Goal: Task Accomplishment & Management: Complete application form

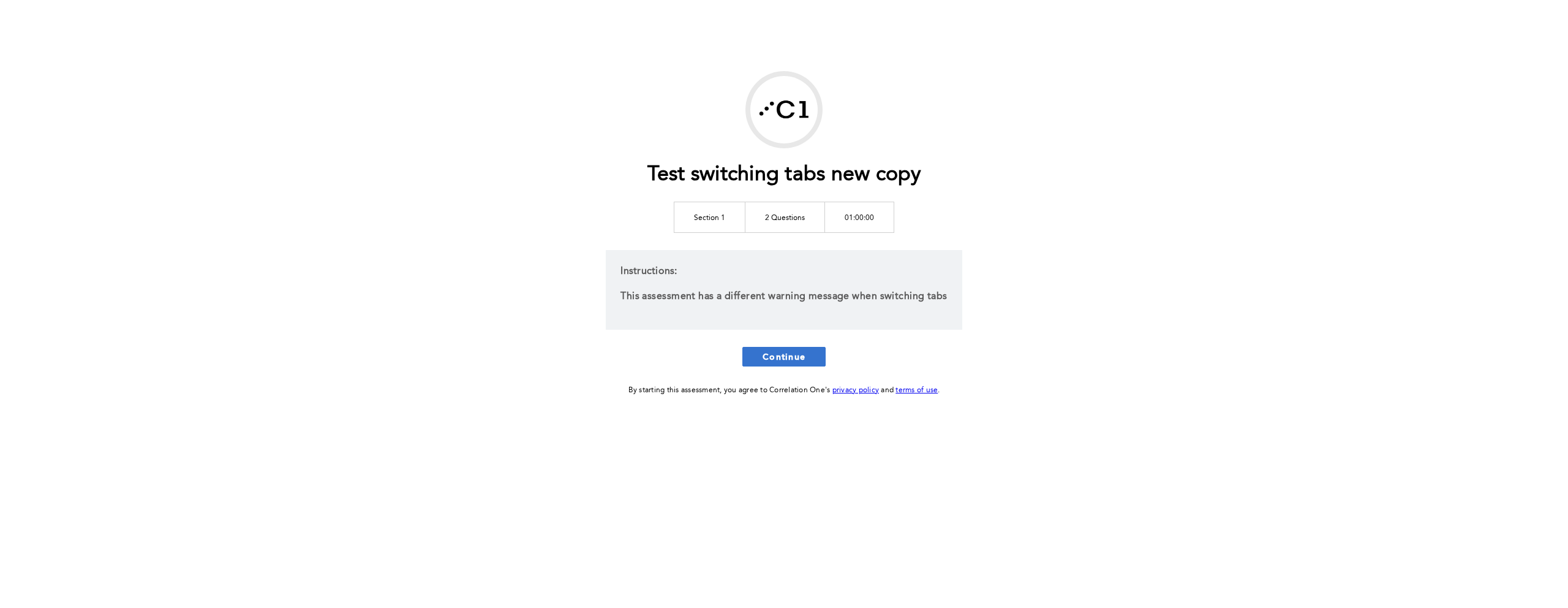
click at [817, 353] on button "Continue" at bounding box center [783, 356] width 83 height 20
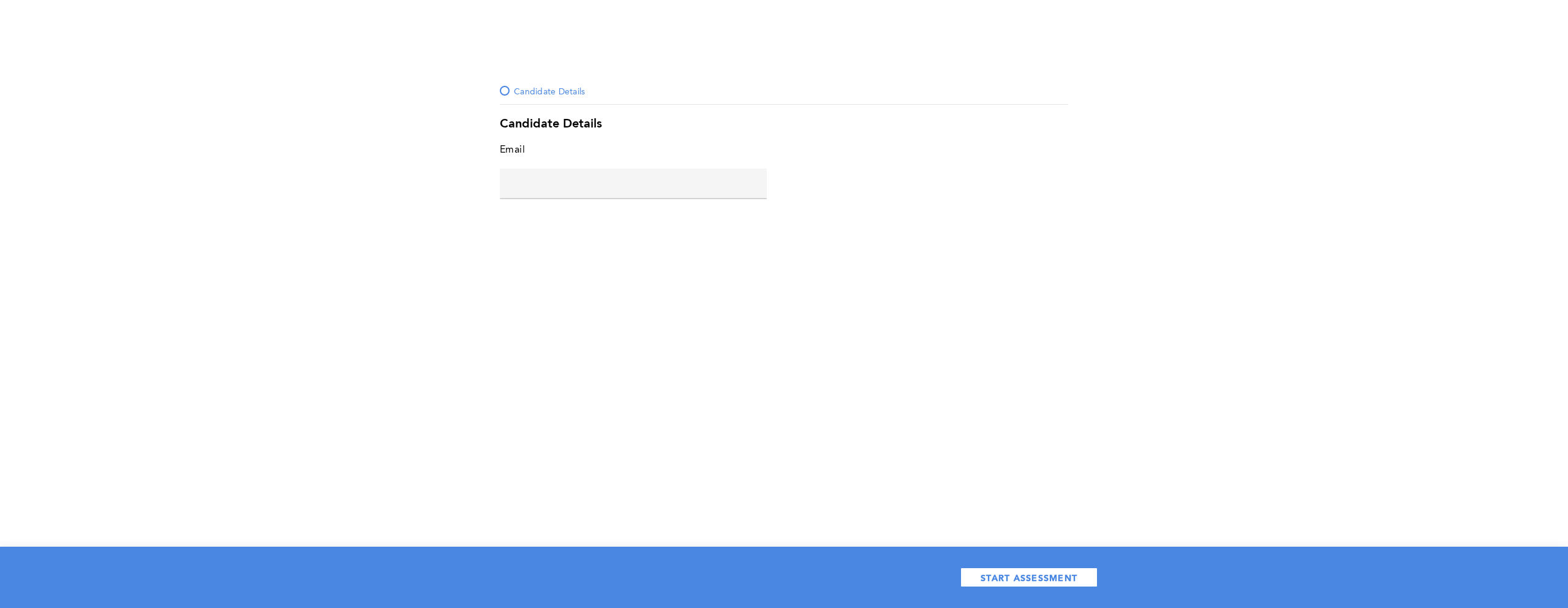
click at [554, 186] on input "text" at bounding box center [633, 183] width 267 height 30
type input "s@s.com"
click at [1024, 576] on span "START ASSESSMENT" at bounding box center [1028, 577] width 97 height 11
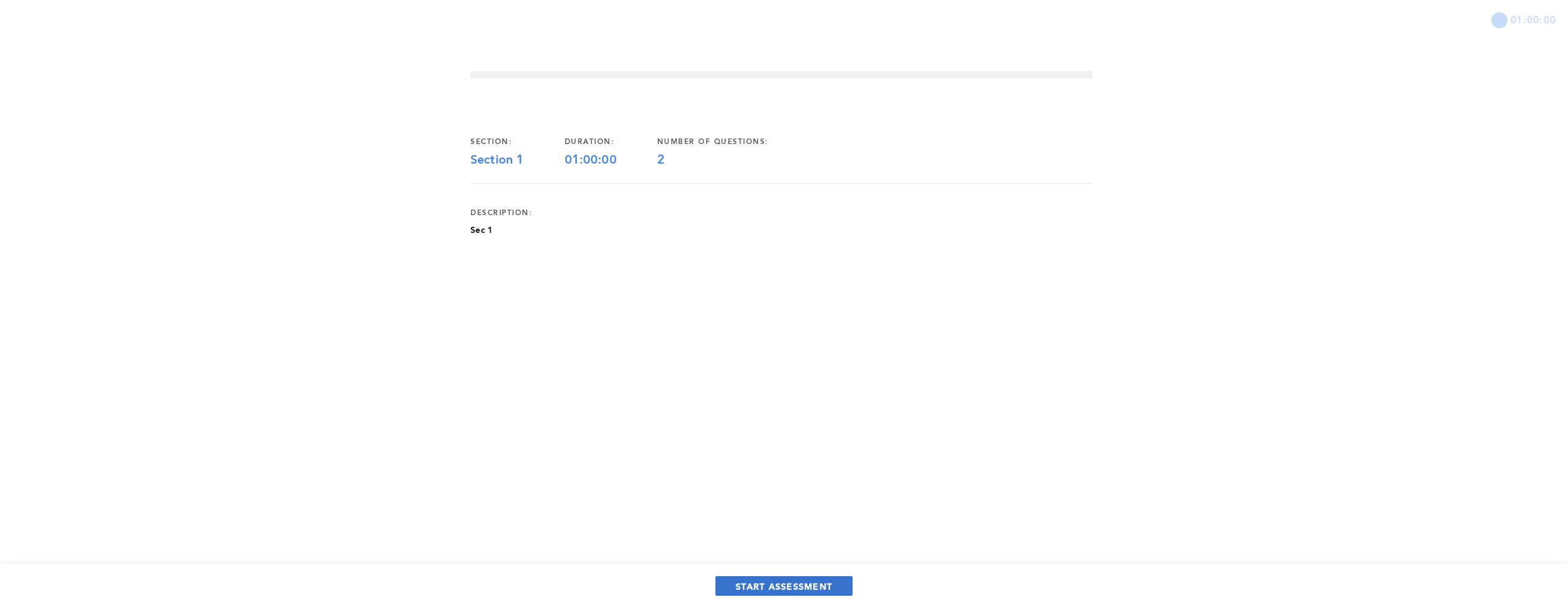
click at [807, 580] on span "START ASSESSMENT" at bounding box center [783, 586] width 97 height 11
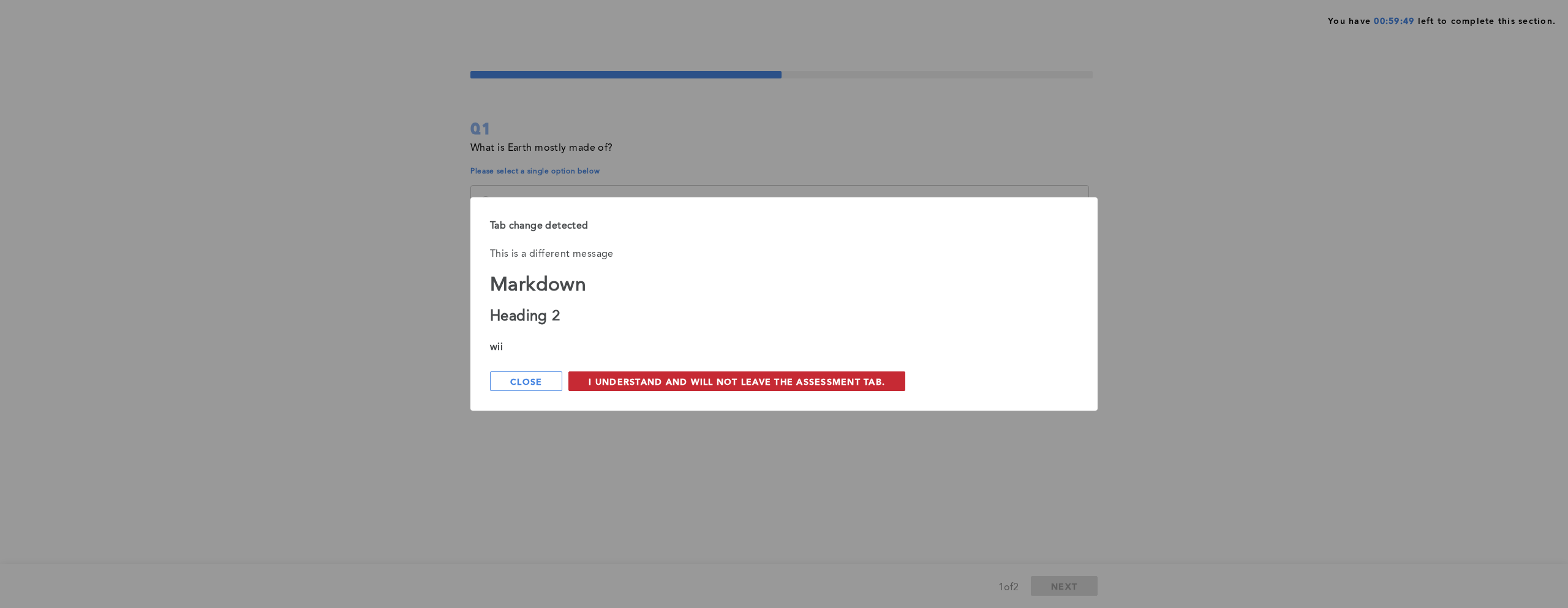
click at [793, 386] on span "I understand and will not leave the assessment tab." at bounding box center [737, 381] width 296 height 11
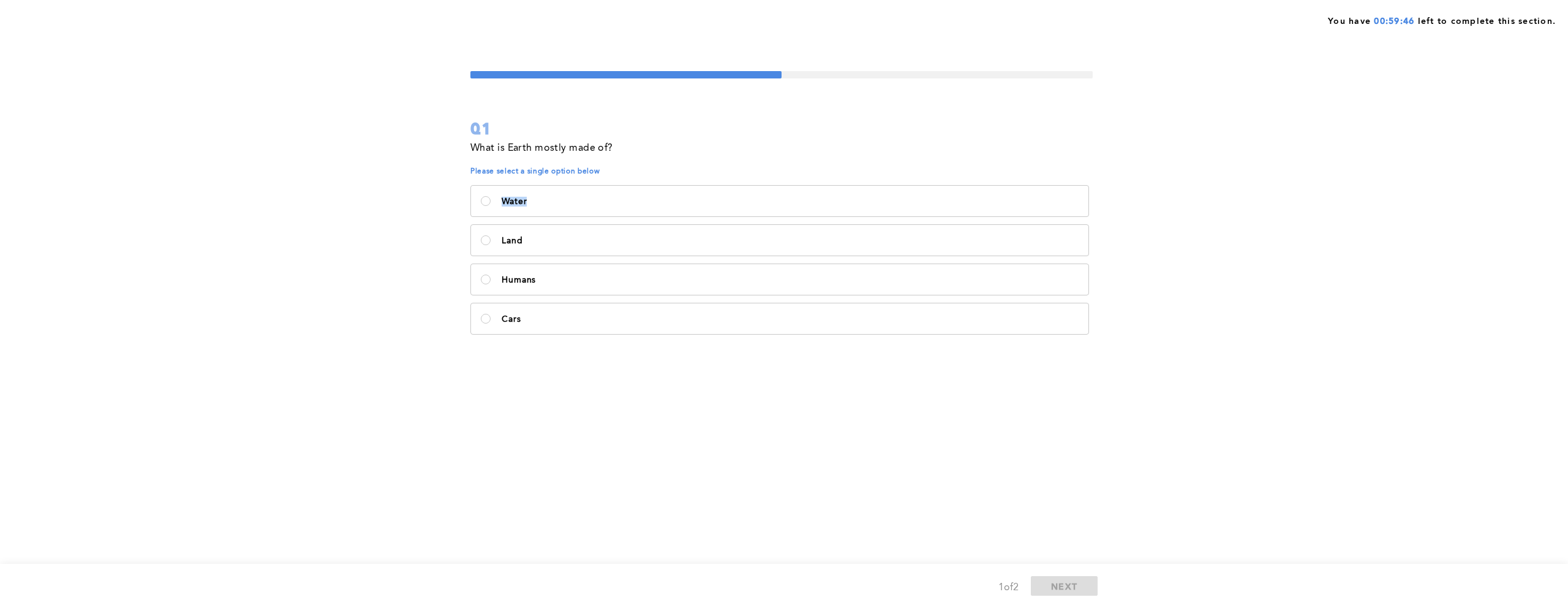
drag, startPoint x: 616, startPoint y: 187, endPoint x: 430, endPoint y: 184, distance: 186.0
click at [430, 184] on div "You have 00:59:46 left to complete this section. Q1 What is Earth mostly made o…" at bounding box center [784, 304] width 1568 height 608
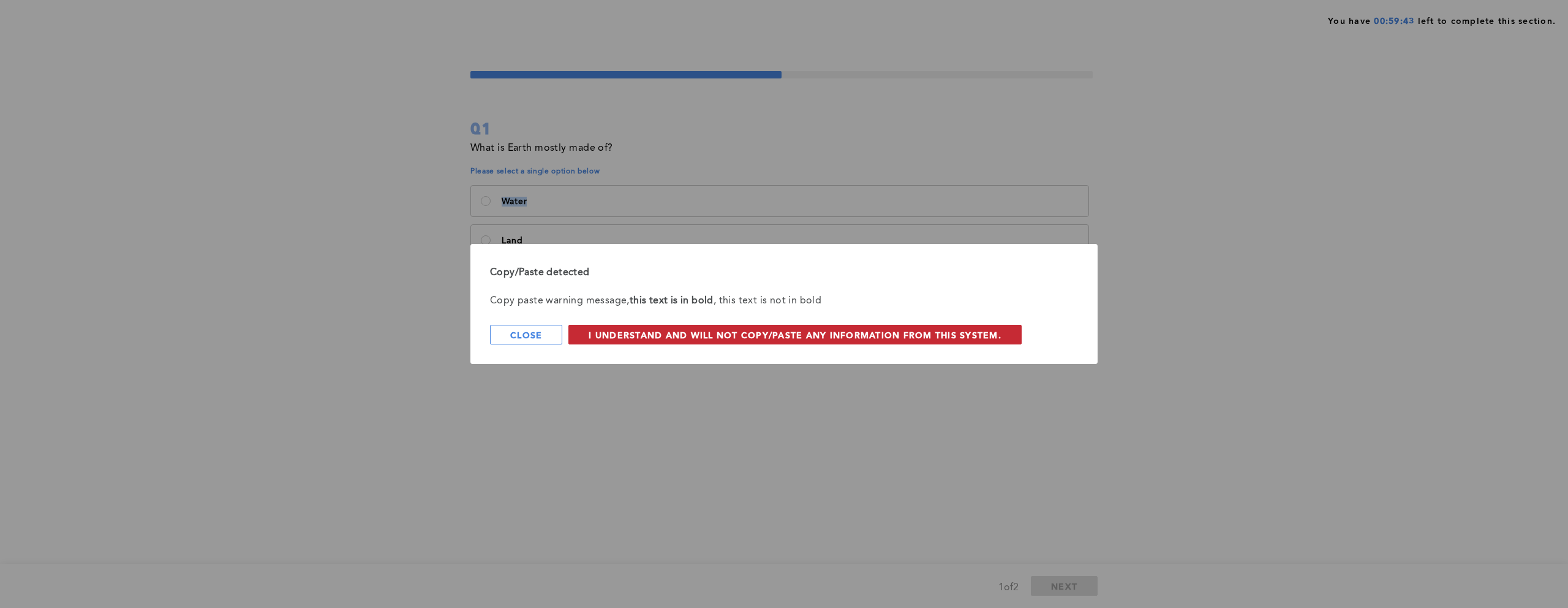
click at [709, 336] on span "I understand and will not copy/paste any information from this system." at bounding box center [795, 334] width 413 height 11
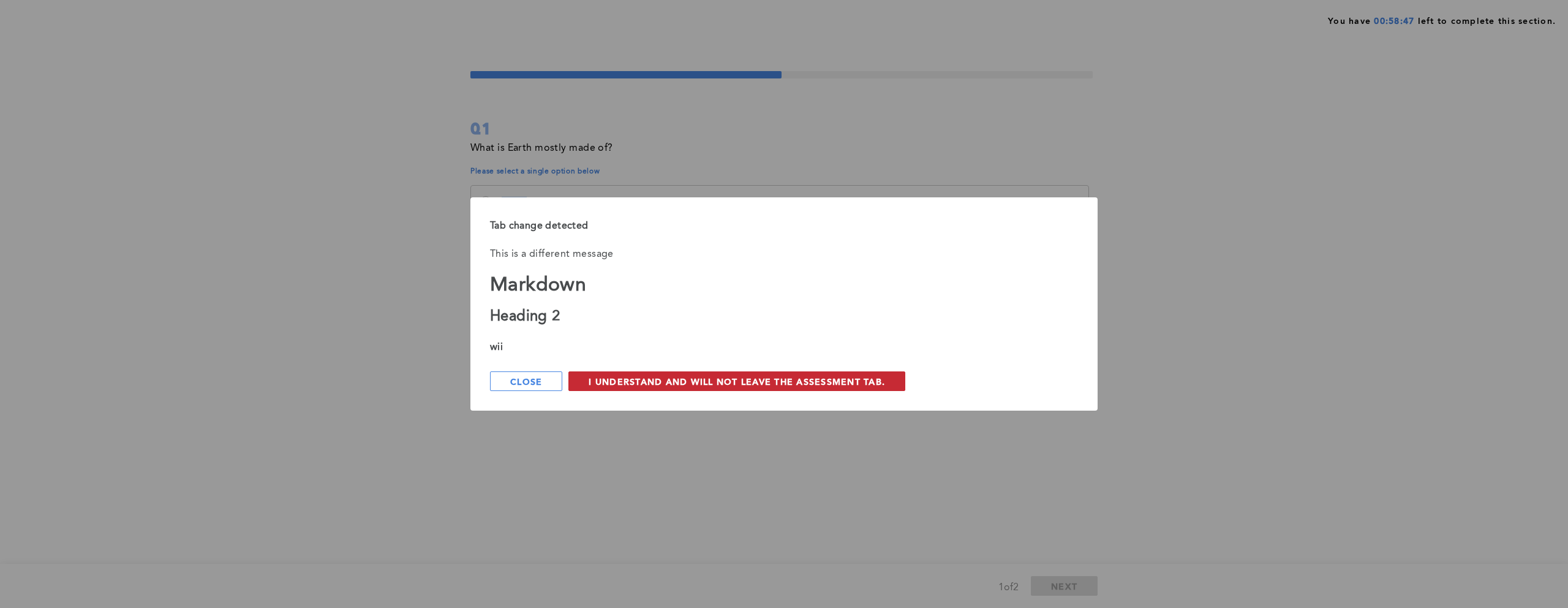
click at [656, 379] on span "I understand and will not leave the assessment tab." at bounding box center [737, 381] width 296 height 11
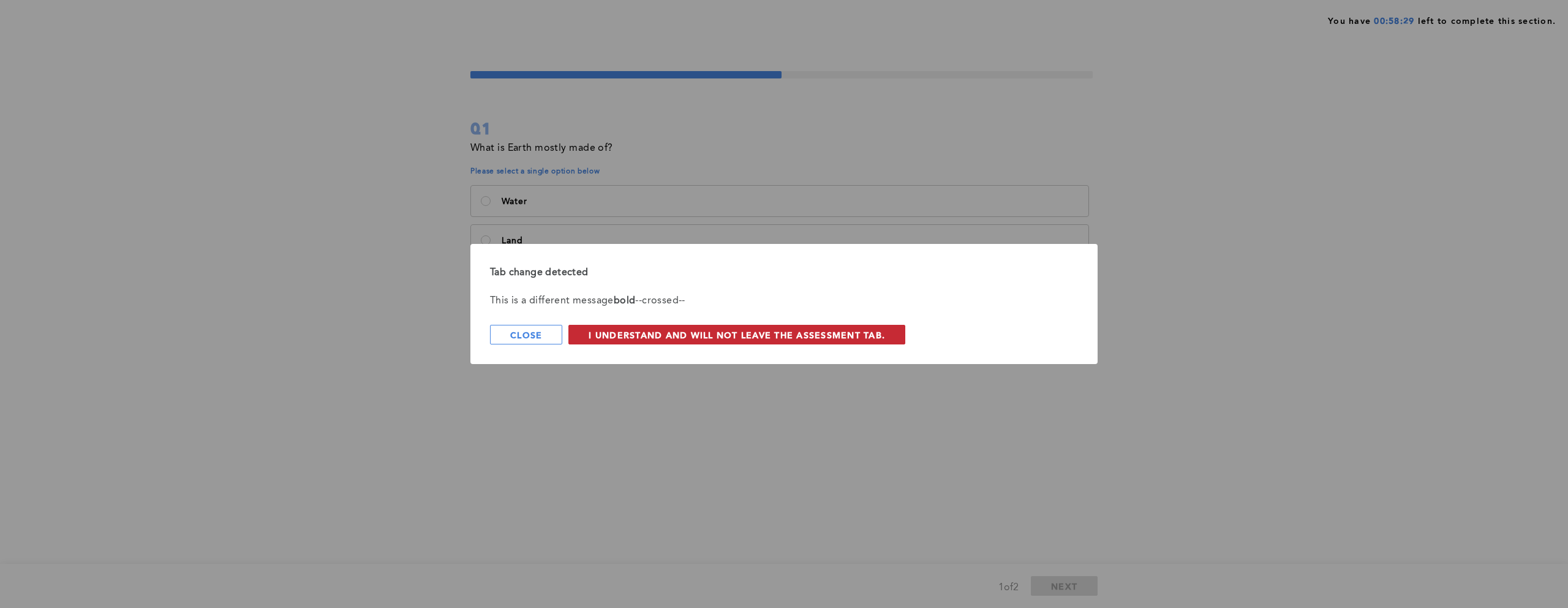
click at [698, 337] on span "I understand and will not leave the assessment tab." at bounding box center [737, 334] width 296 height 11
click at [1186, 112] on div "Tab change detected This is a different message bold --crossed-- Close I unders…" at bounding box center [784, 304] width 1568 height 608
click at [543, 336] on button "Close" at bounding box center [526, 334] width 72 height 20
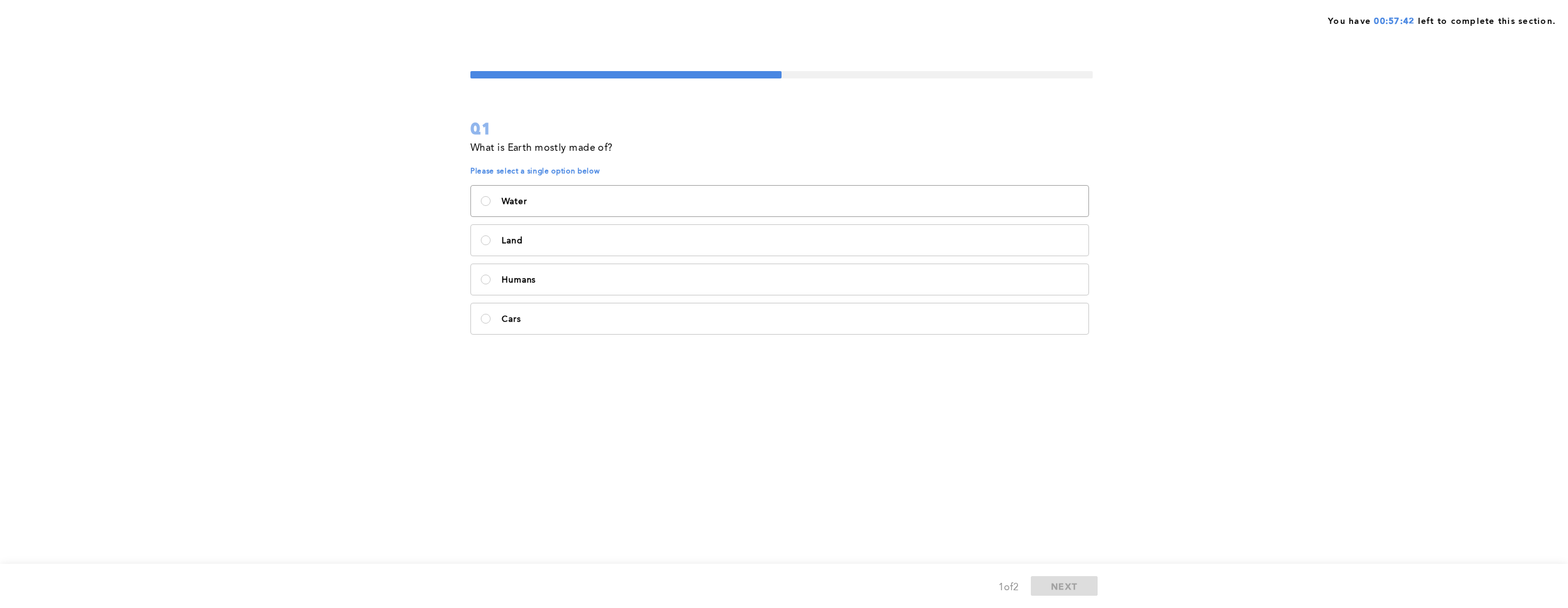
click at [521, 204] on p "Water" at bounding box center [790, 201] width 577 height 10
click at [490, 204] on input "Water" at bounding box center [486, 201] width 10 height 10
radio input "true"
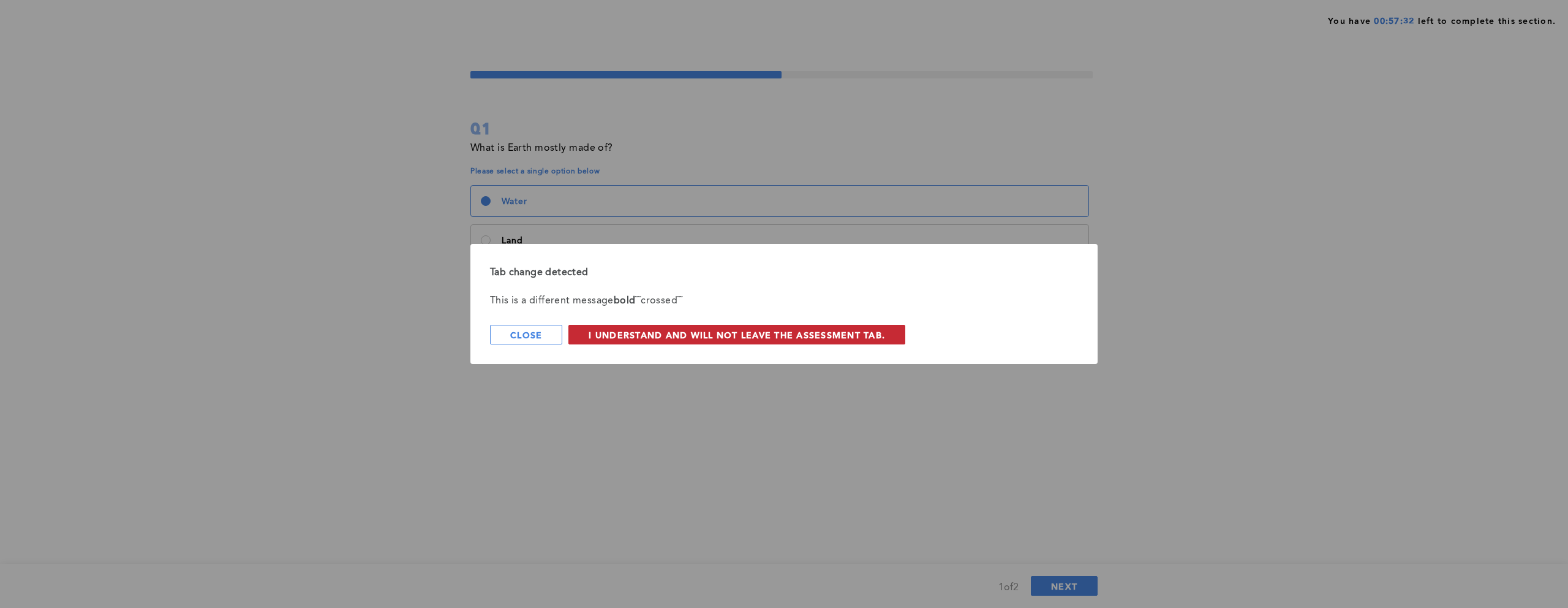
click at [692, 334] on span "I understand and will not leave the assessment tab." at bounding box center [737, 334] width 296 height 11
click at [708, 341] on button "I understand and will not leave the assessment tab." at bounding box center [737, 334] width 337 height 20
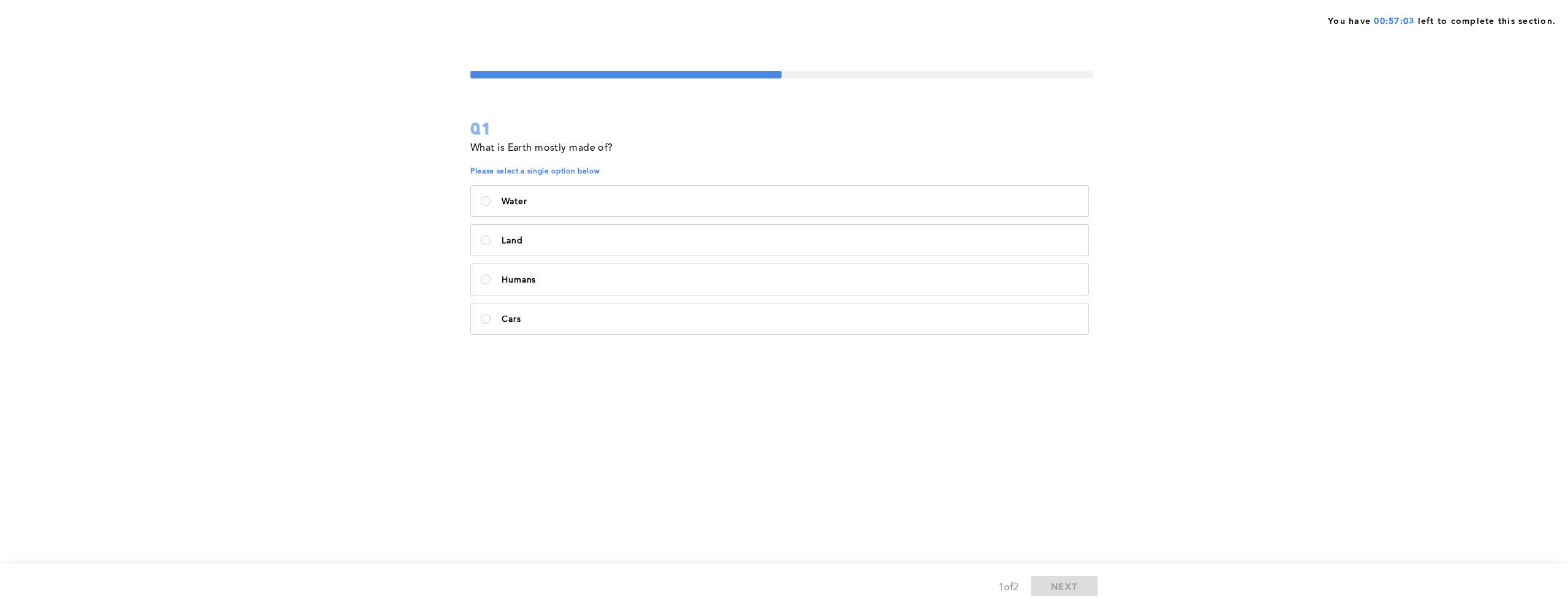
click at [1239, 294] on div "You have 00:57:03 left to complete this section. Q1 What is Earth mostly made o…" at bounding box center [784, 304] width 1568 height 608
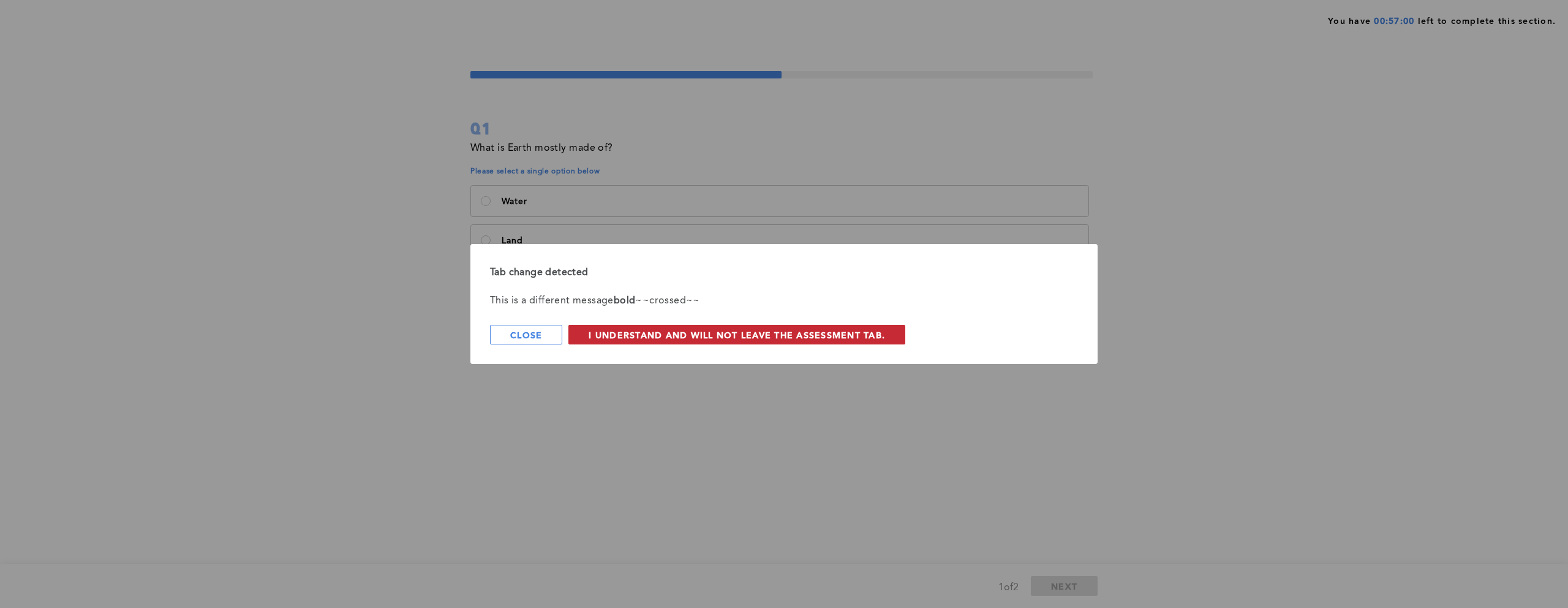
click at [766, 337] on span "I understand and will not leave the assessment tab." at bounding box center [737, 334] width 296 height 11
click at [730, 339] on span "I understand and will not leave the assessment tab." at bounding box center [737, 334] width 296 height 11
click at [657, 332] on span "I understand and will not leave the assessment tab." at bounding box center [737, 334] width 296 height 11
